Goal: Information Seeking & Learning: Check status

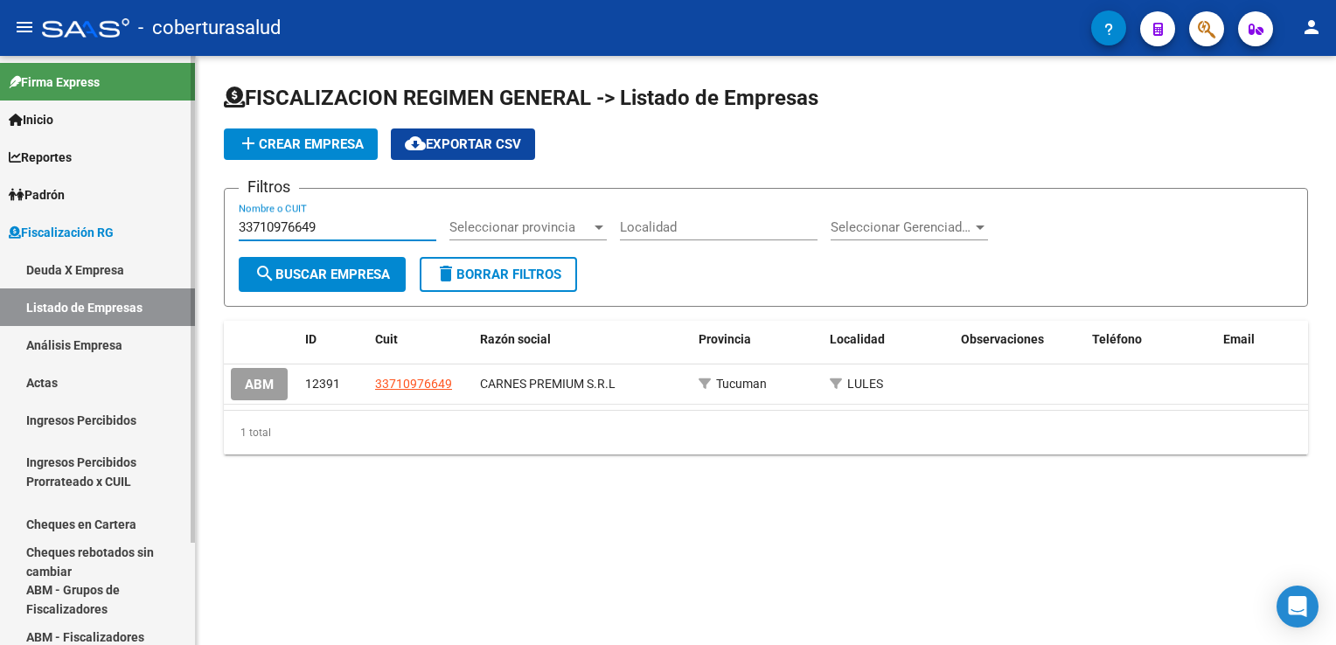
drag, startPoint x: 181, startPoint y: 229, endPoint x: 150, endPoint y: 229, distance: 30.6
click at [157, 229] on mat-sidenav-container "Firma Express Inicio Calendario SSS Instructivos Contacto OS Reportes Ingresos …" at bounding box center [668, 350] width 1336 height 589
paste input "071785446"
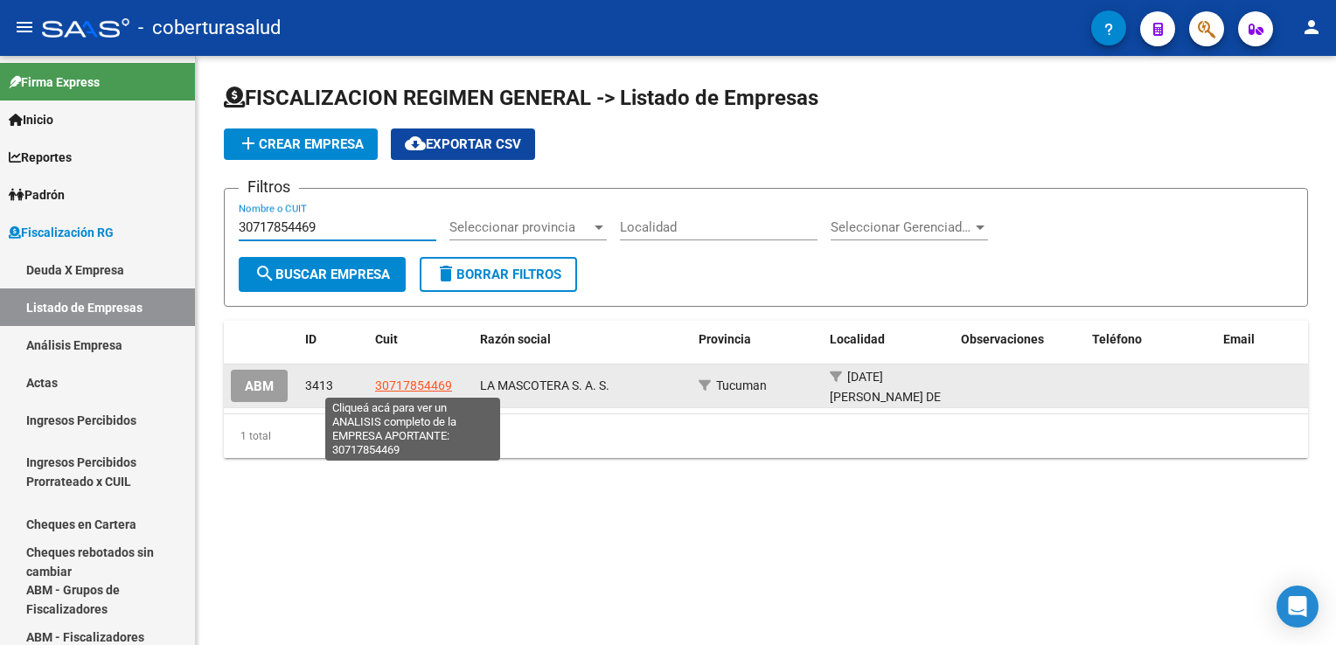
type input "30717854469"
click at [415, 385] on span "30717854469" at bounding box center [413, 386] width 77 height 14
type textarea "30717854469"
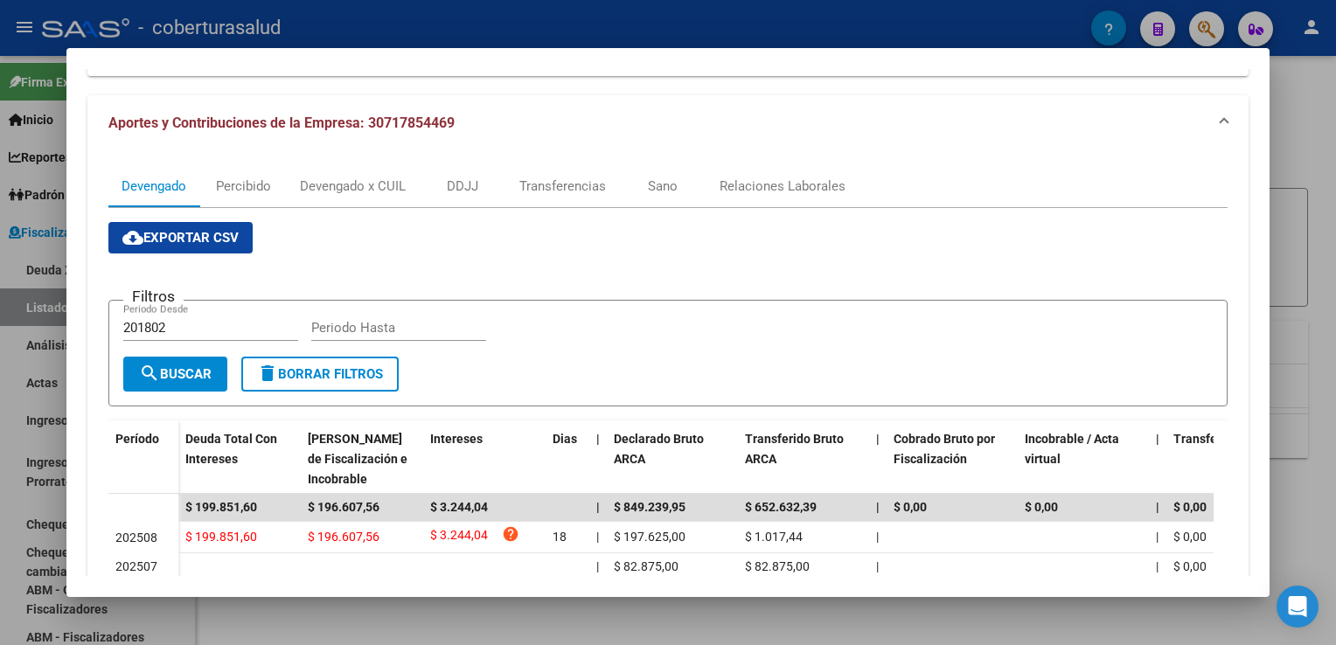
scroll to position [175, 0]
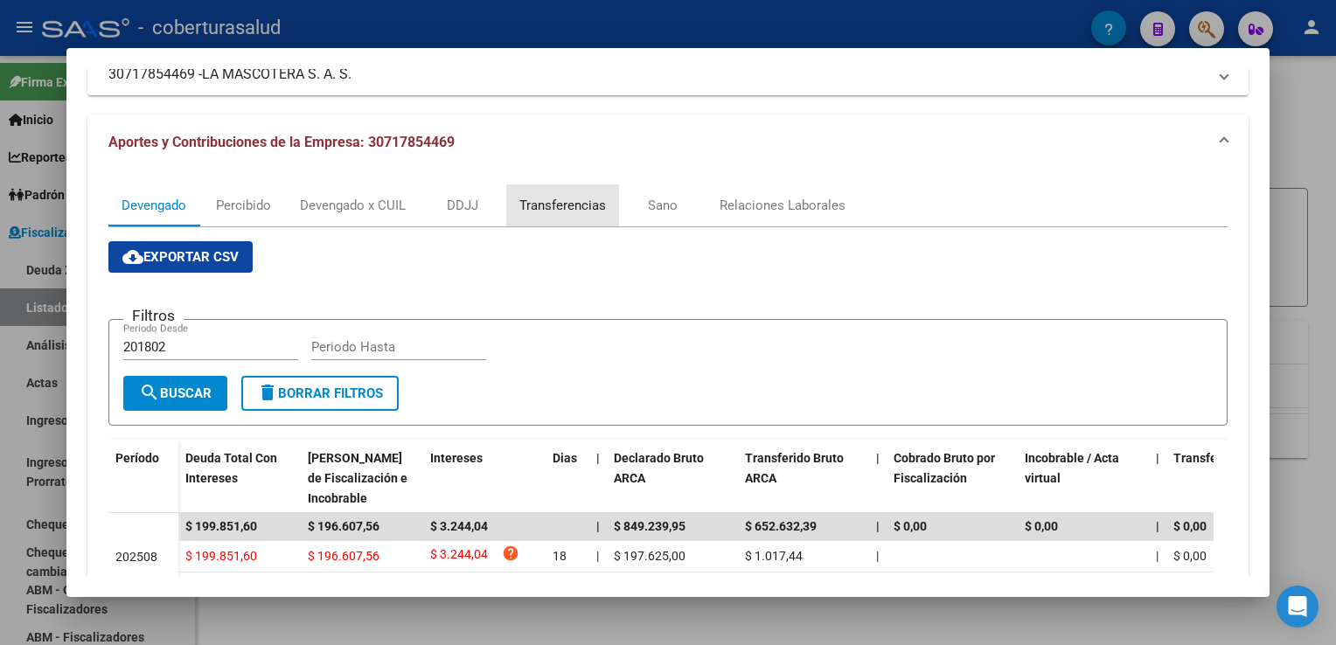
click at [579, 205] on div "Transferencias" at bounding box center [562, 205] width 87 height 19
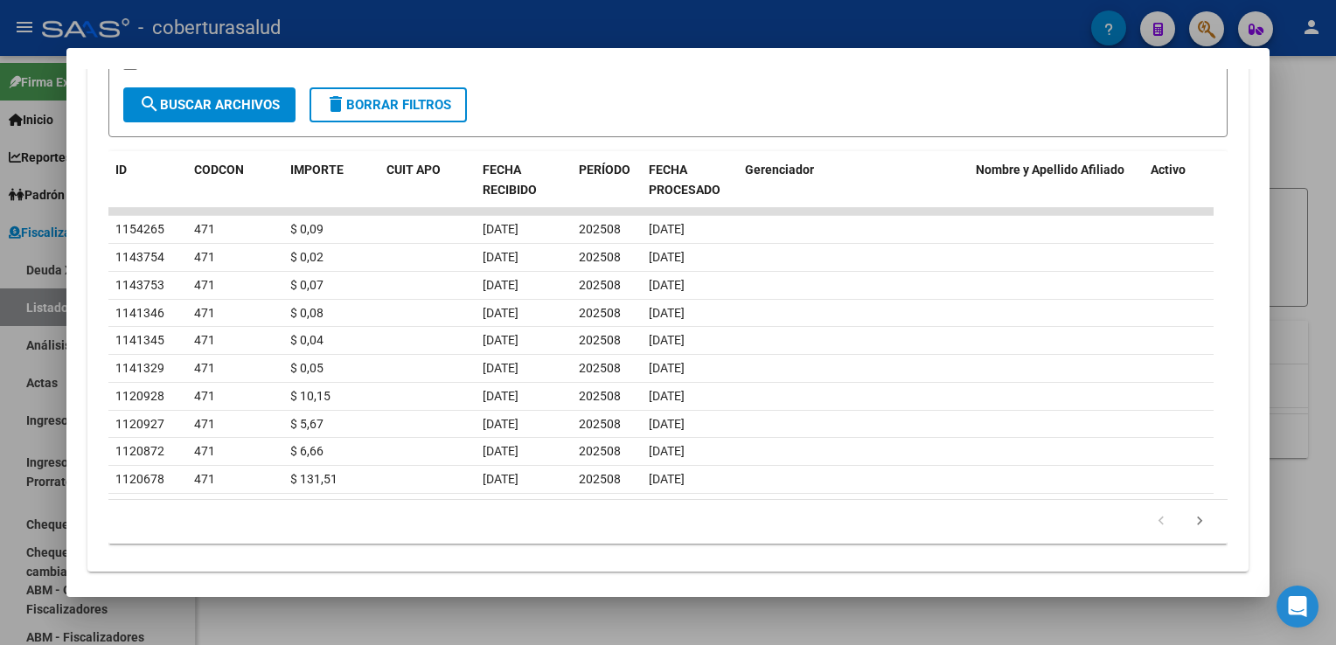
scroll to position [571, 0]
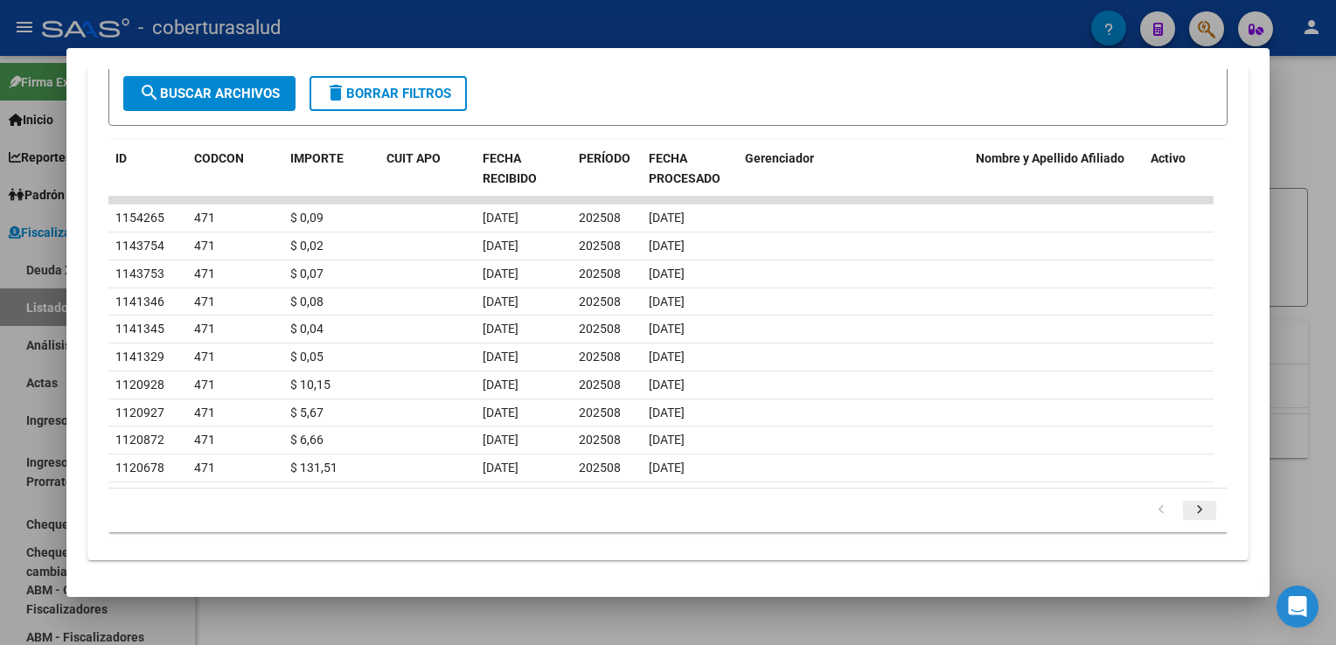
click at [1188, 506] on icon "go to next page" at bounding box center [1199, 512] width 23 height 21
click at [1188, 515] on icon "go to next page" at bounding box center [1199, 512] width 23 height 21
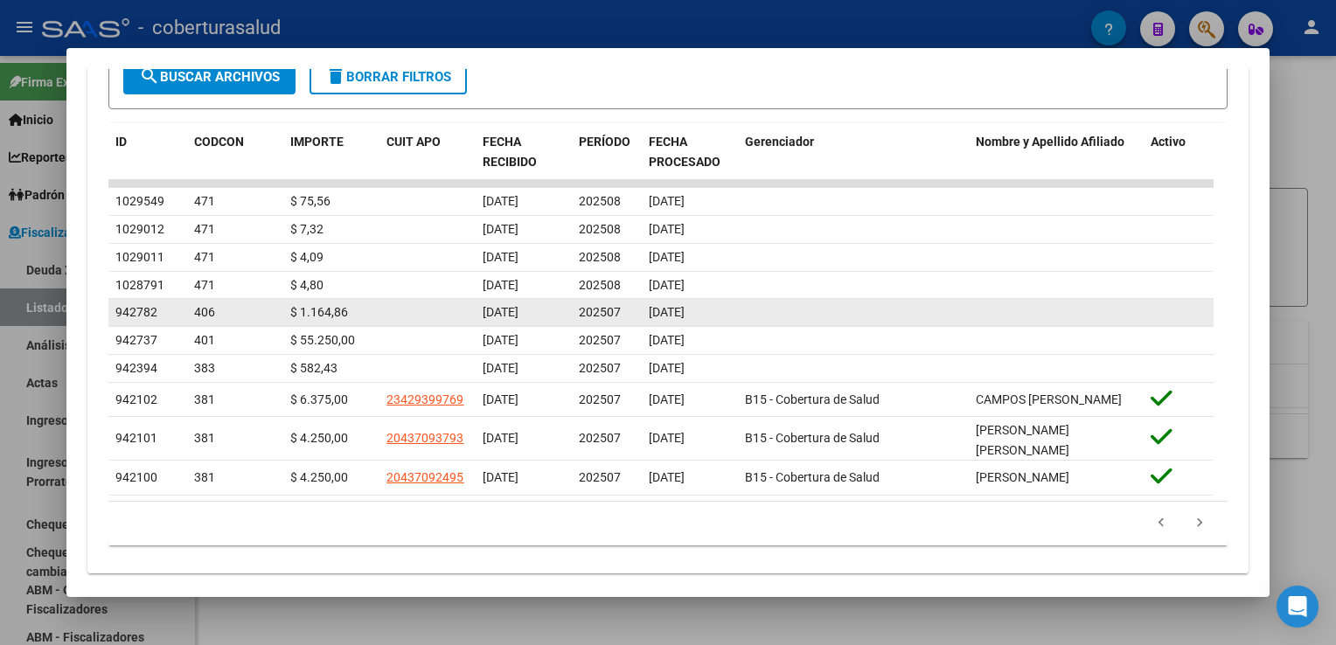
scroll to position [602, 0]
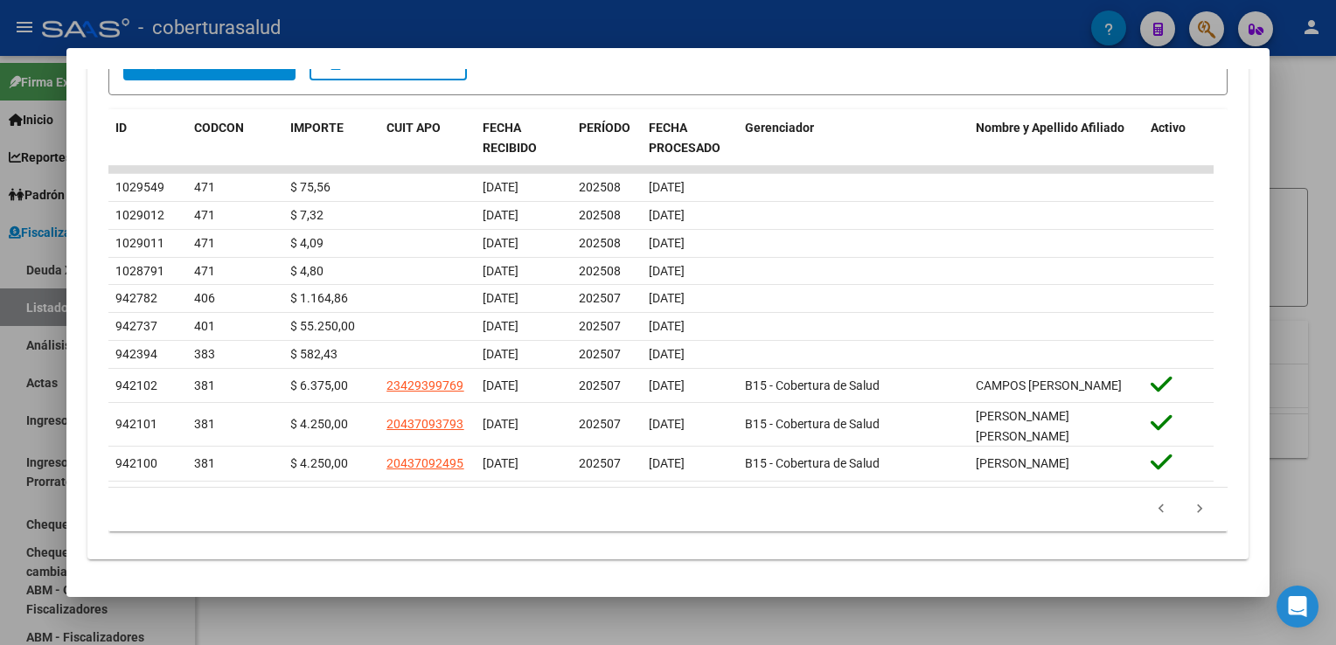
click at [4, 338] on div at bounding box center [668, 322] width 1336 height 645
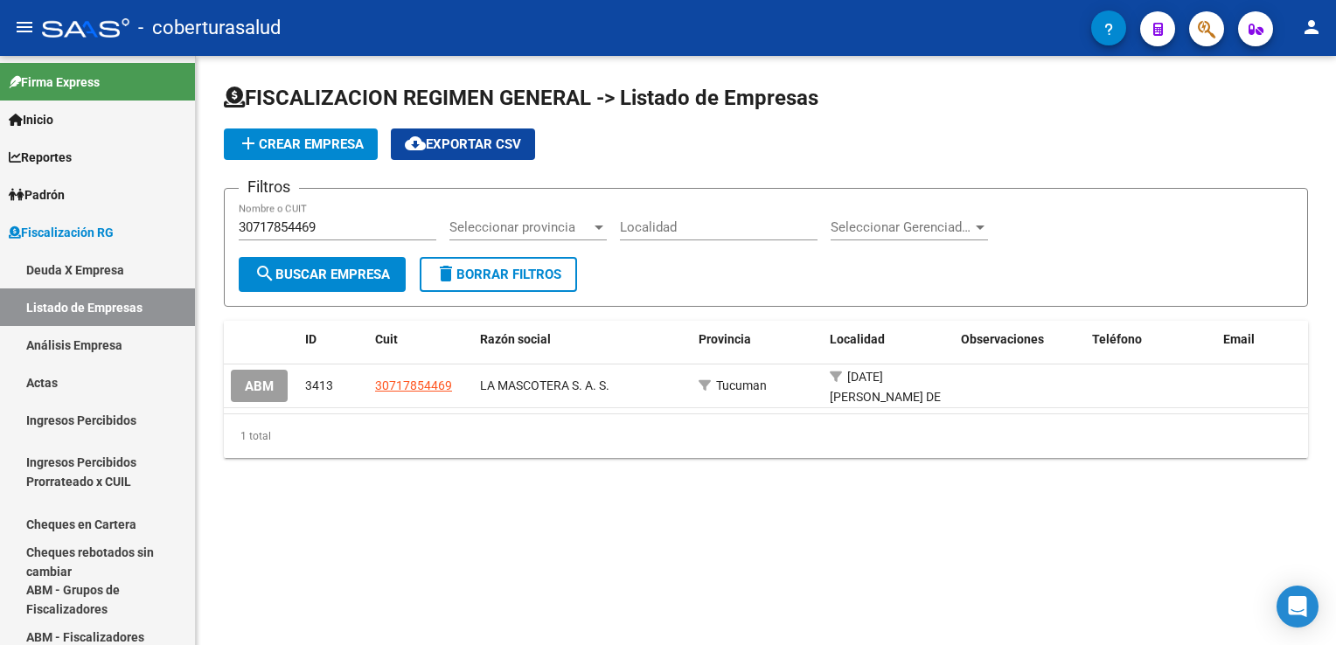
drag, startPoint x: 535, startPoint y: 532, endPoint x: 545, endPoint y: 540, distance: 12.4
click at [540, 537] on mat-sidenav-content "FISCALIZACION REGIMEN GENERAL -> Listado de Empresas add Crear Empresa cloud_do…" at bounding box center [766, 350] width 1140 height 589
